Goal: Book appointment/travel/reservation

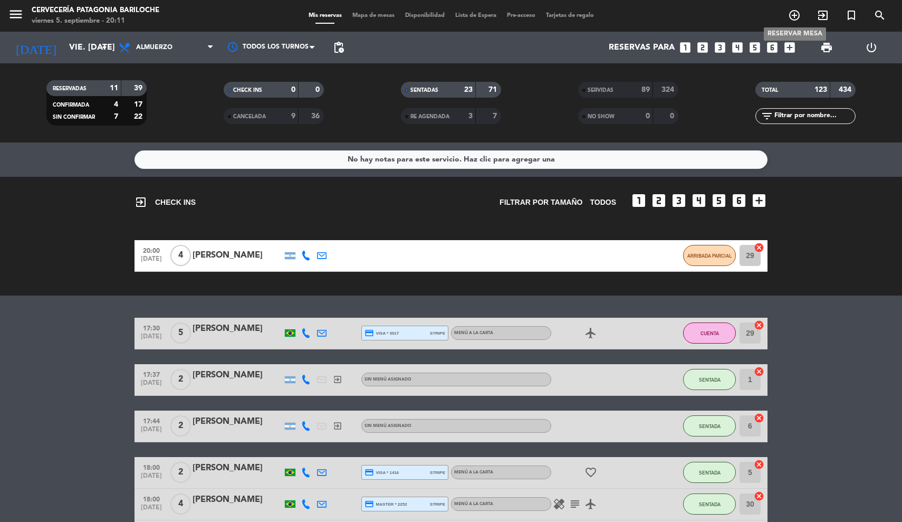
click at [794, 15] on icon "add_circle_outline" at bounding box center [794, 15] width 13 height 13
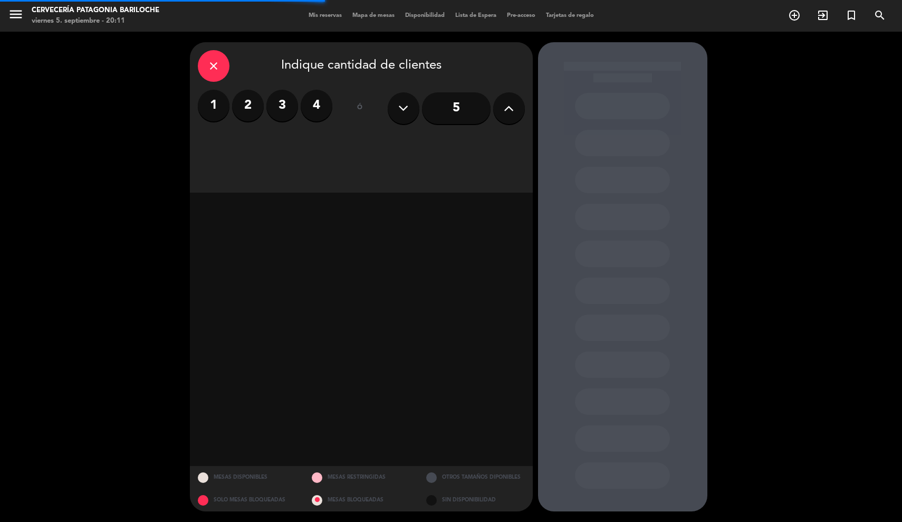
click at [248, 105] on label "2" at bounding box center [248, 106] width 32 height 32
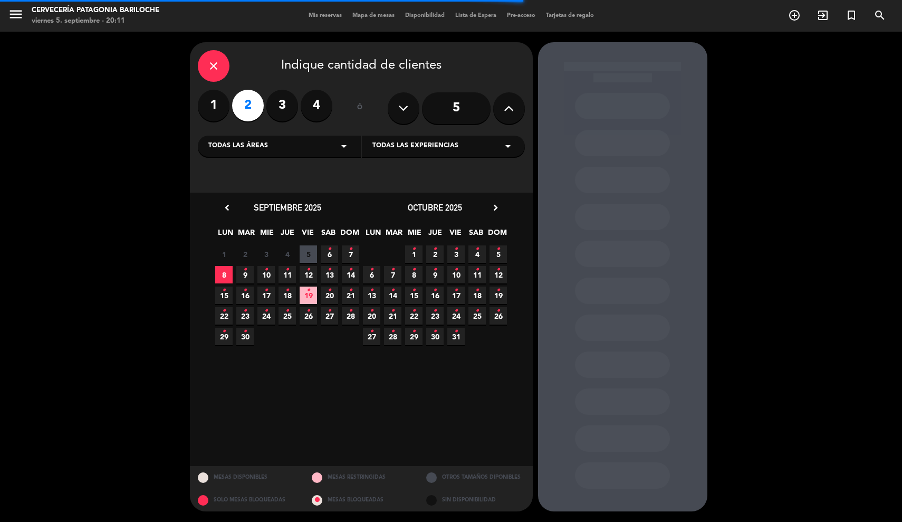
click at [309, 254] on span "5" at bounding box center [308, 253] width 17 height 17
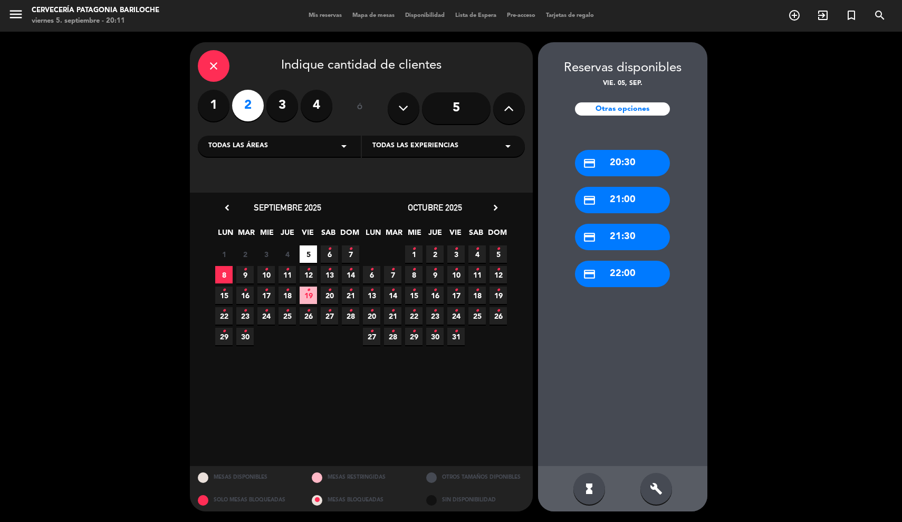
click at [631, 237] on div "credit_card 21:30" at bounding box center [622, 237] width 95 height 26
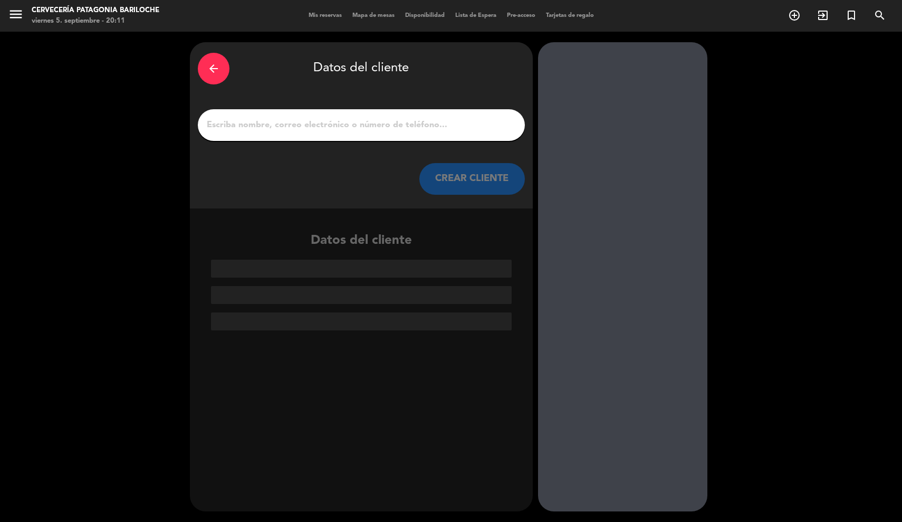
click at [426, 129] on input "1" at bounding box center [361, 125] width 311 height 15
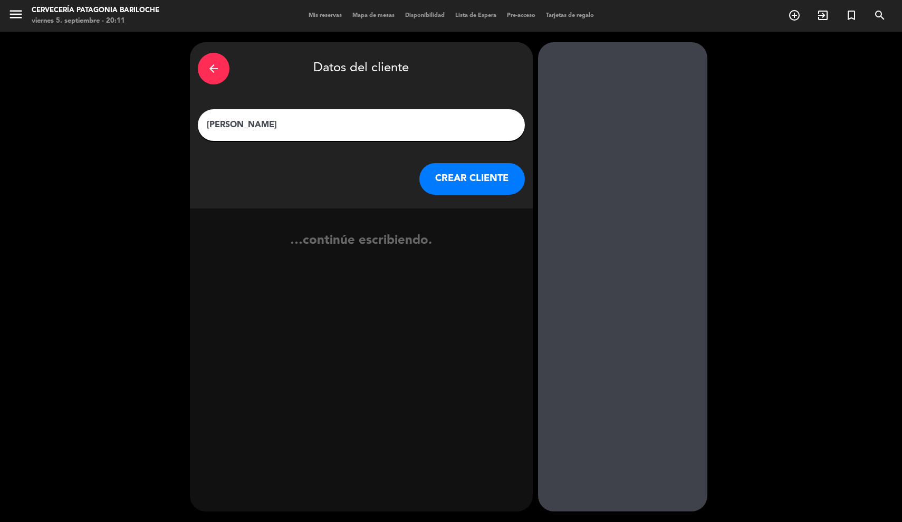
type input "[PERSON_NAME]"
click at [500, 179] on button "CREAR CLIENTE" at bounding box center [471, 179] width 105 height 32
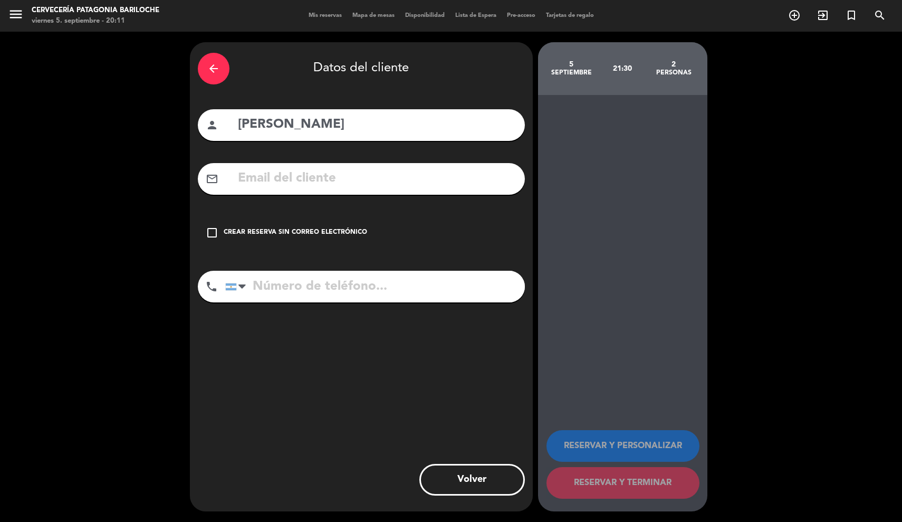
click at [331, 231] on div "Crear reserva sin correo electrónico" at bounding box center [295, 232] width 143 height 11
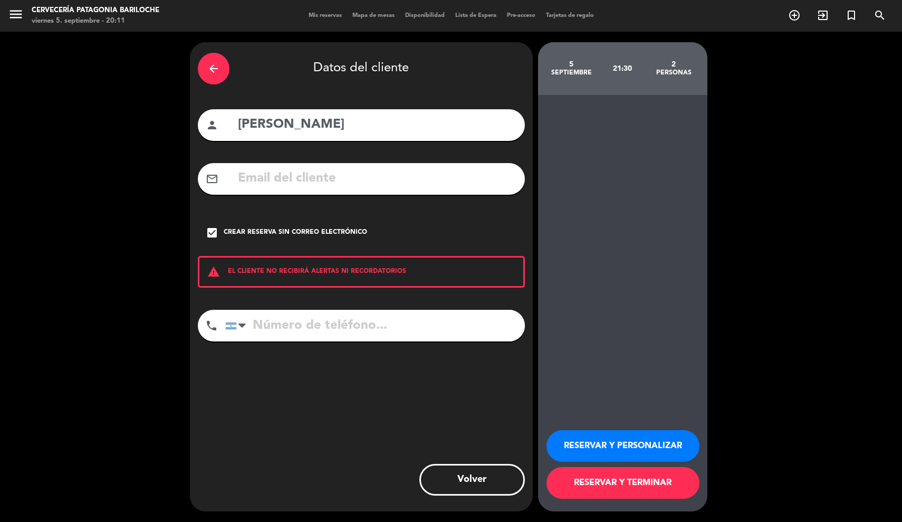
click at [596, 440] on button "RESERVAR Y PERSONALIZAR" at bounding box center [622, 446] width 153 height 32
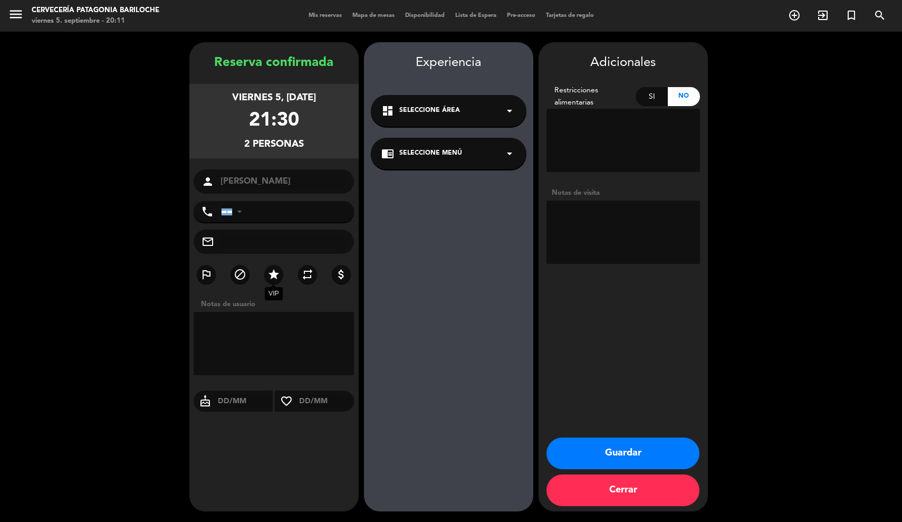
click at [279, 277] on icon "star" at bounding box center [273, 274] width 13 height 13
click at [597, 235] on textarea at bounding box center [622, 231] width 153 height 63
type textarea "e"
click at [600, 445] on button "Guardar" at bounding box center [622, 453] width 153 height 32
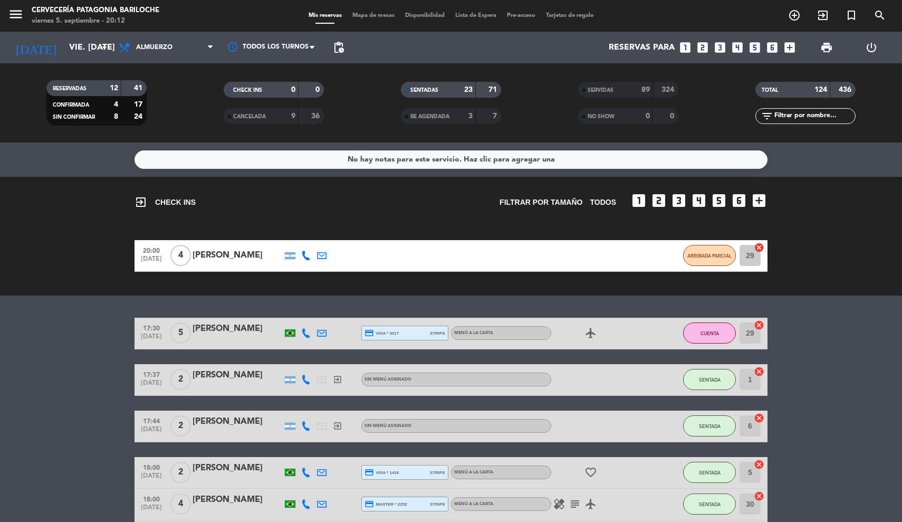
click at [370, 16] on span "Mapa de mesas" at bounding box center [373, 16] width 53 height 6
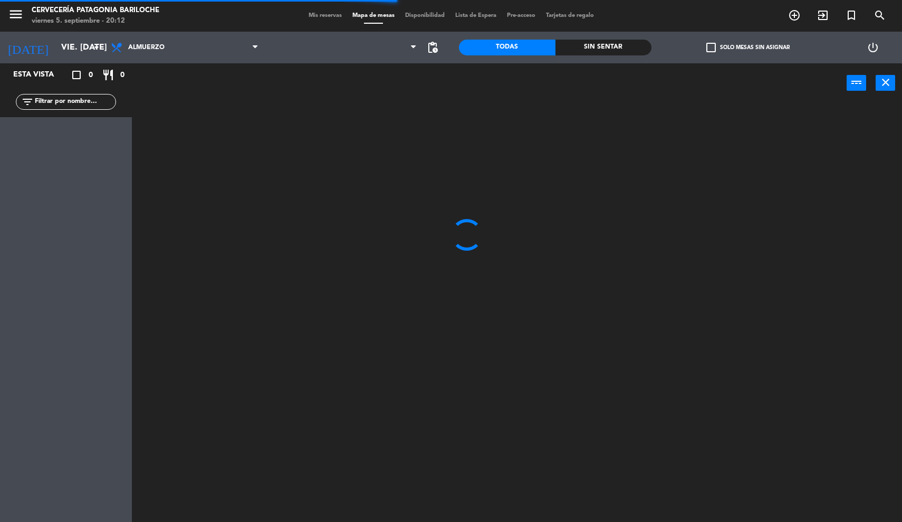
click at [61, 99] on input "text" at bounding box center [75, 102] width 82 height 12
type input "mandu"
